Goal: Task Accomplishment & Management: Use online tool/utility

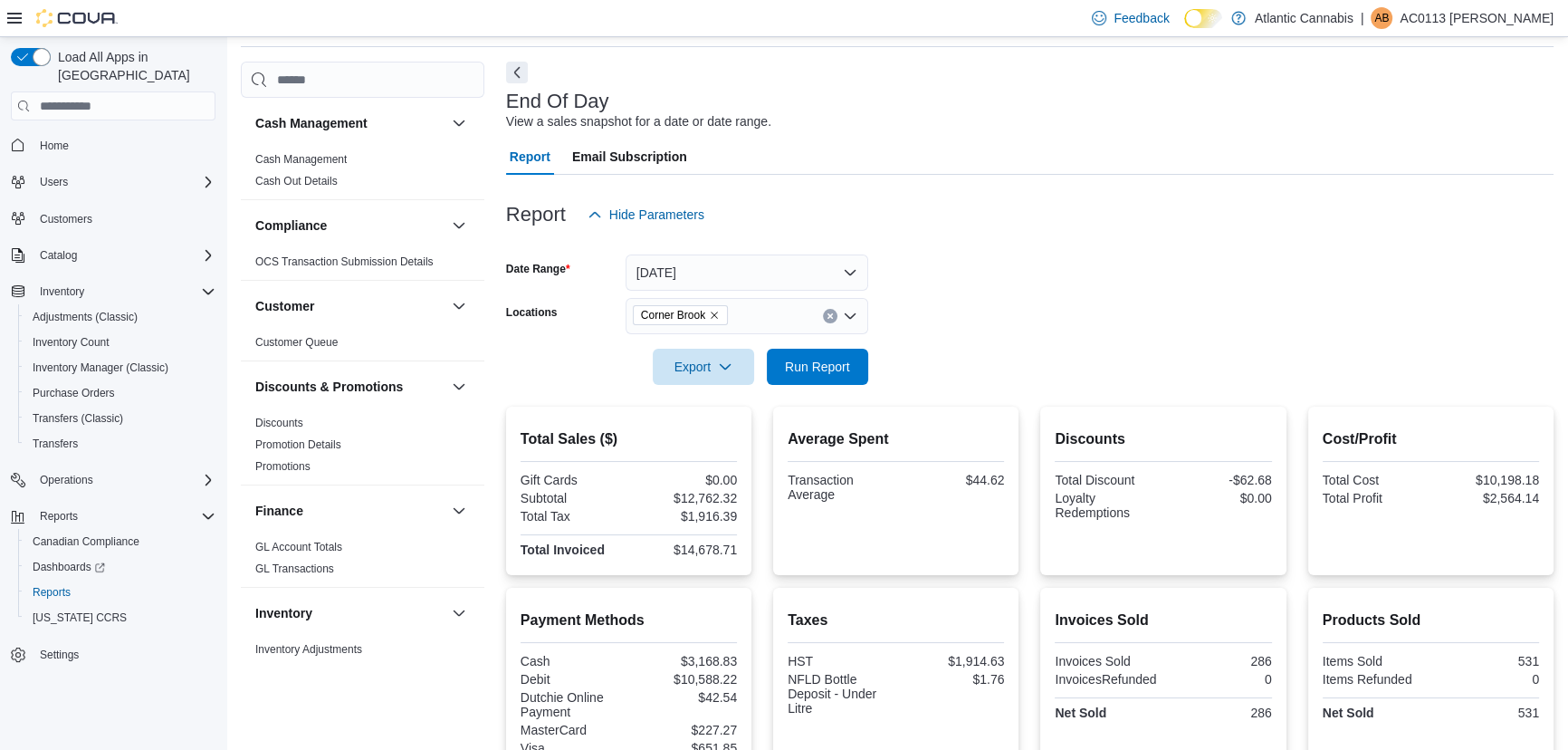
scroll to position [906, 0]
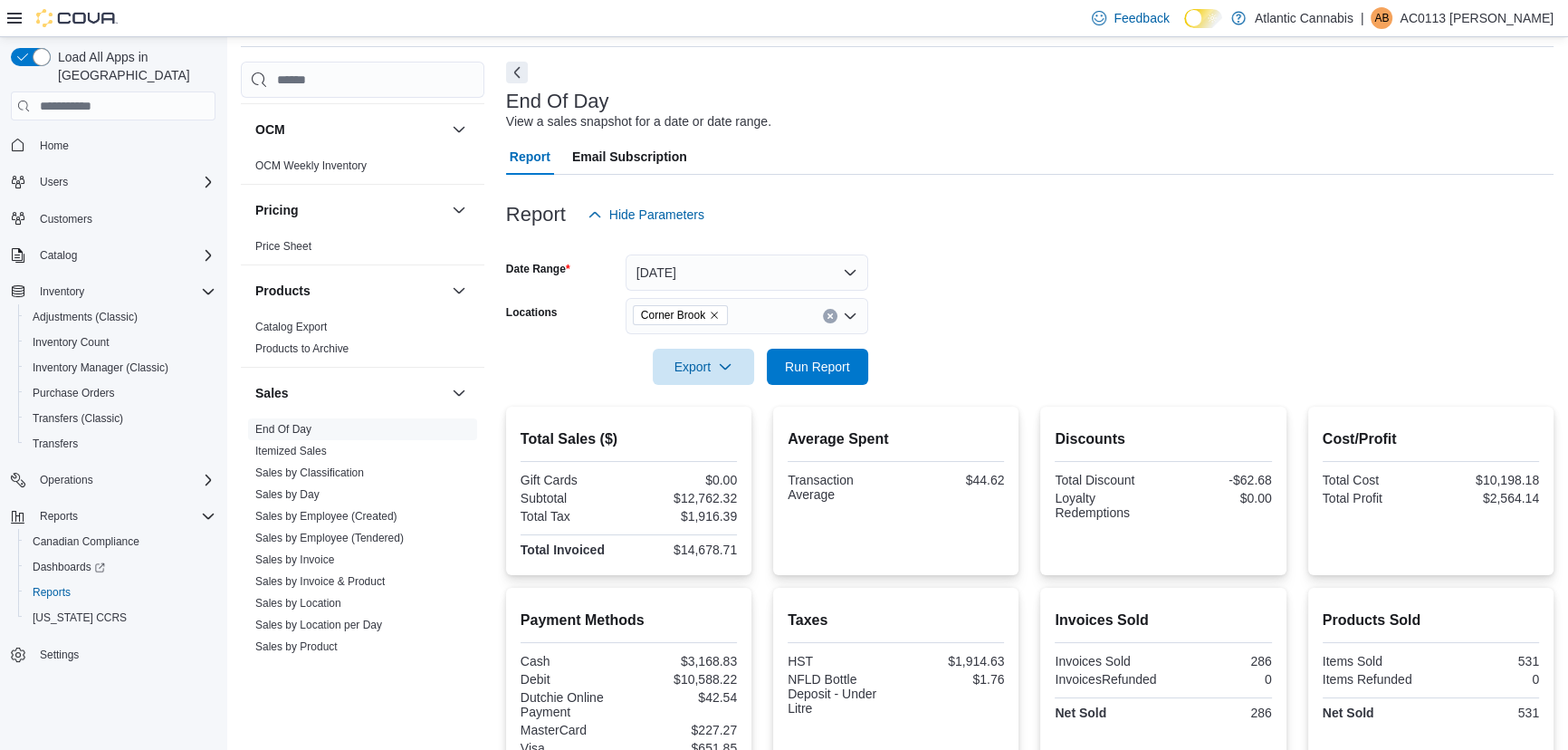
click at [823, 390] on div at bounding box center [1030, 395] width 1048 height 22
click at [807, 351] on span "Run Report" at bounding box center [817, 366] width 79 height 36
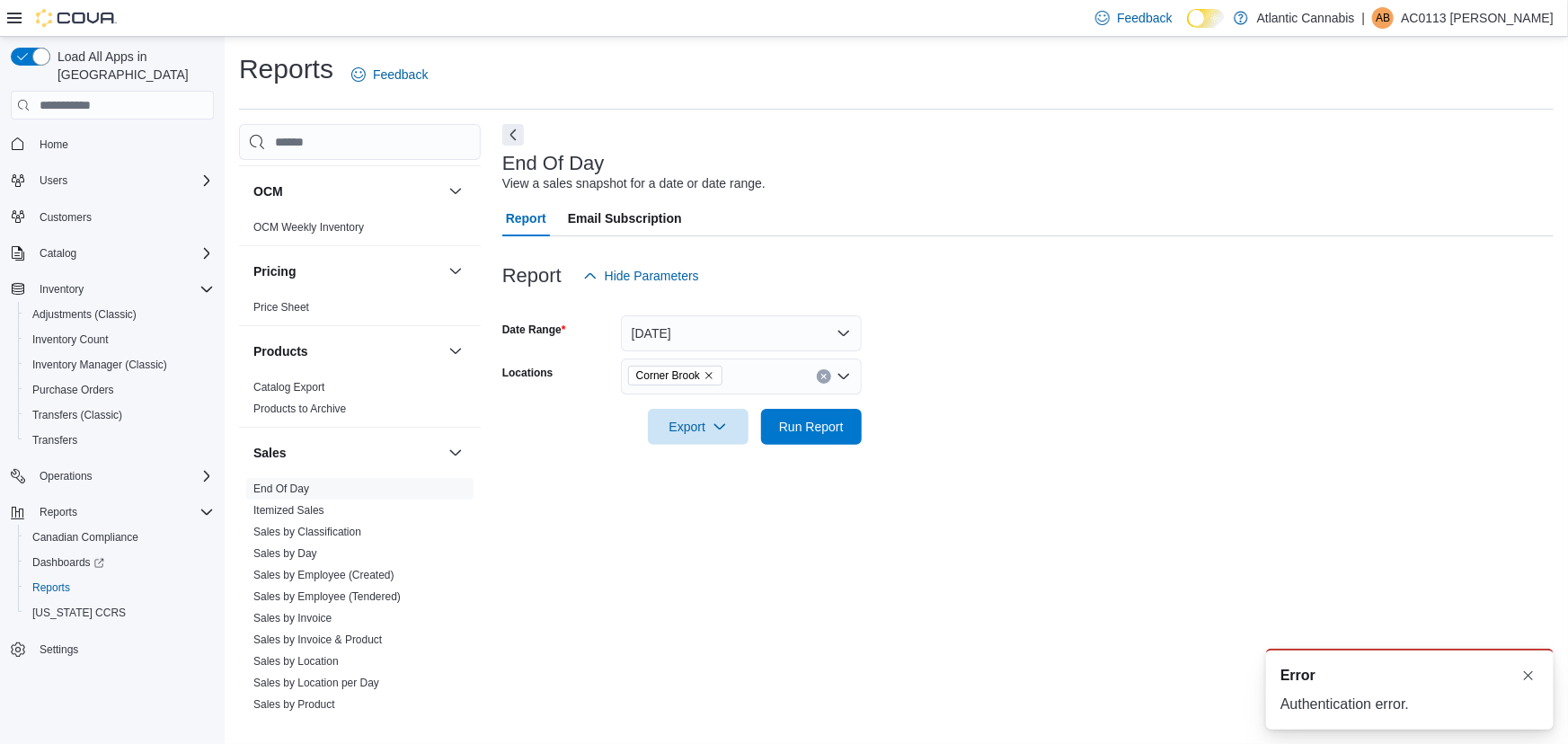
scroll to position [0, 0]
